Goal: Task Accomplishment & Management: Complete application form

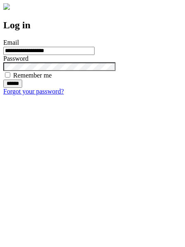
type input "**********"
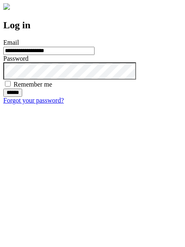
click at [22, 97] on input "******" at bounding box center [12, 93] width 19 height 8
